Goal: Task Accomplishment & Management: Manage account settings

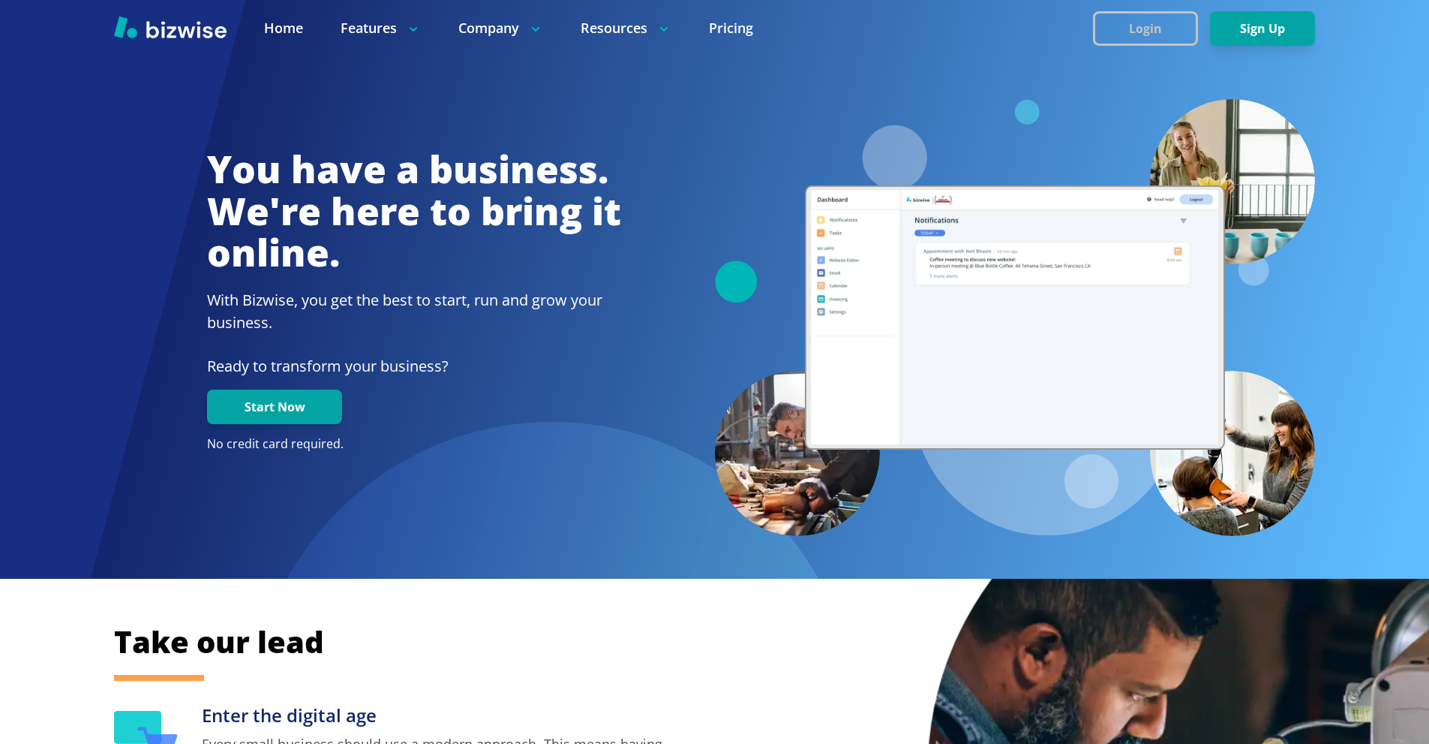
click at [1153, 24] on button "Login" at bounding box center [1145, 28] width 105 height 35
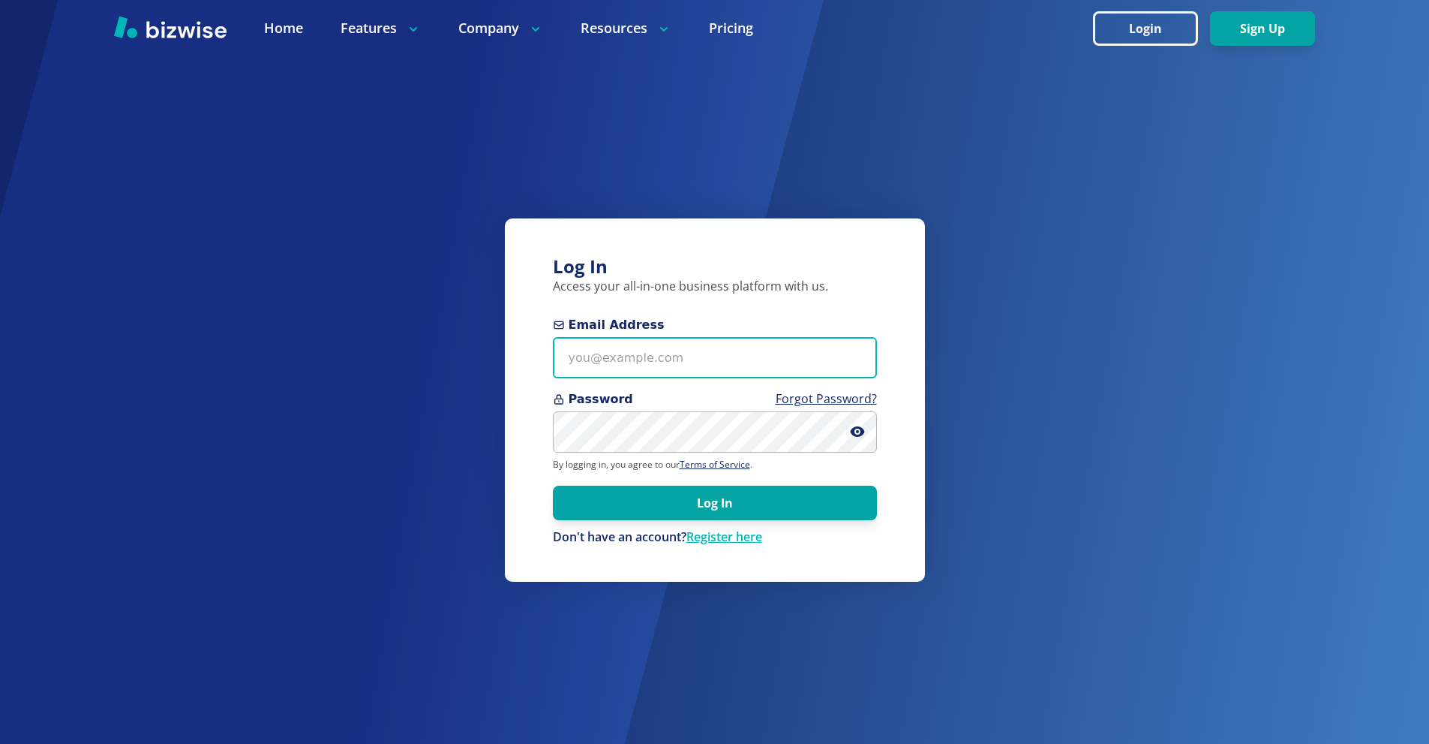
click at [714, 368] on input "Email Address" at bounding box center [715, 357] width 324 height 41
paste input "[EMAIL_ADDRESS][DOMAIN_NAME]"
type input "[EMAIL_ADDRESS][DOMAIN_NAME]"
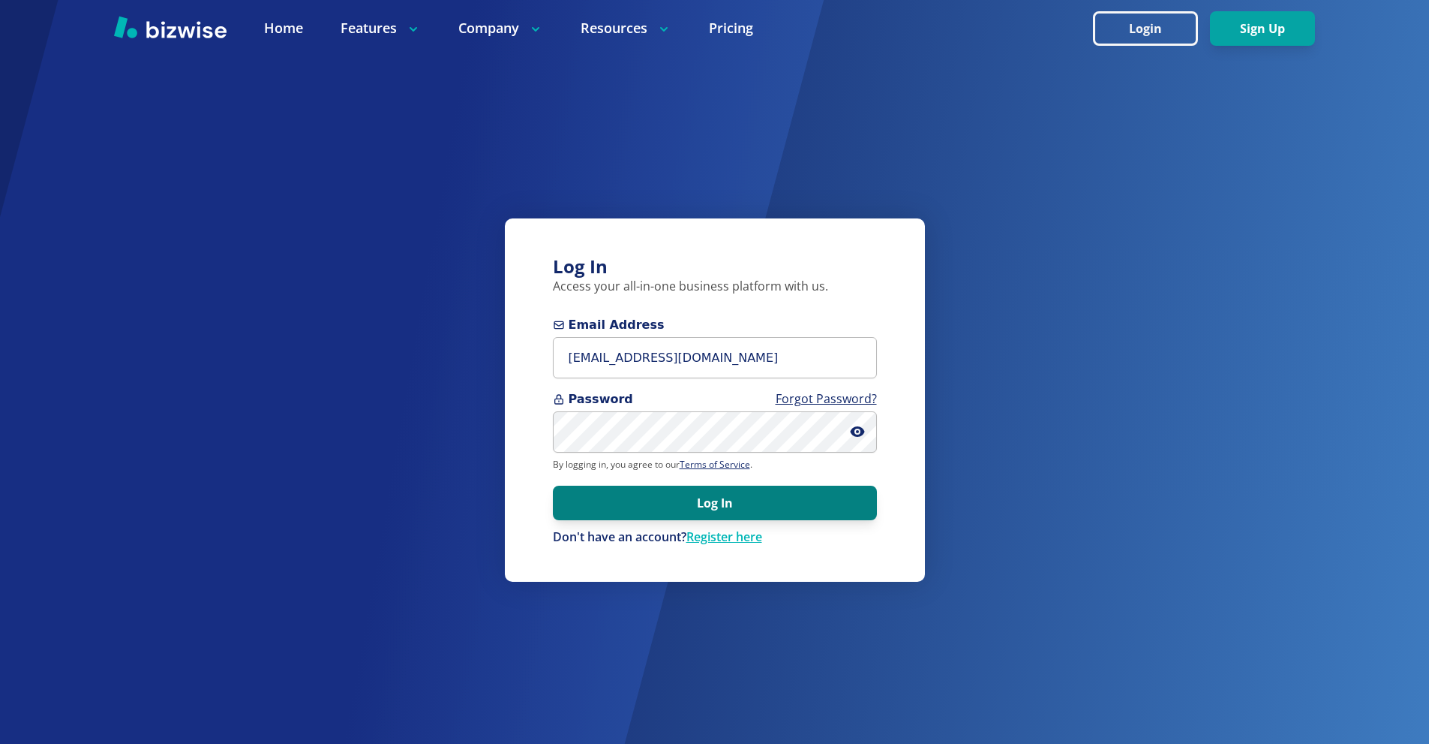
click at [746, 503] on button "Log In" at bounding box center [715, 502] width 324 height 35
